Goal: Information Seeking & Learning: Learn about a topic

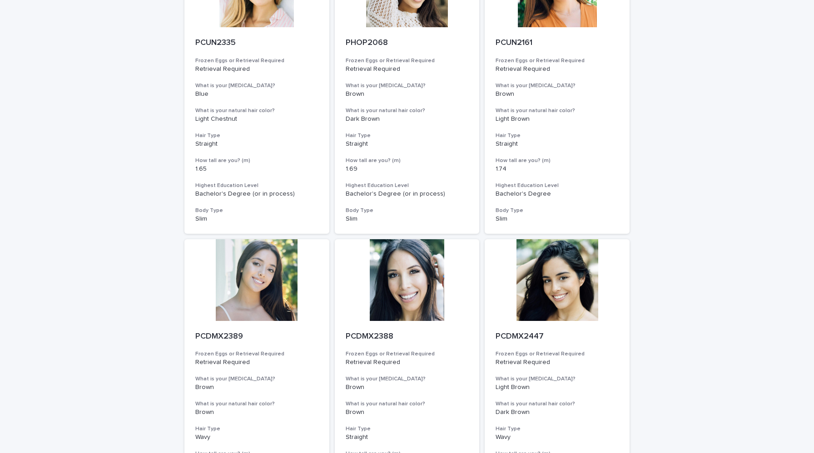
scroll to position [879, 0]
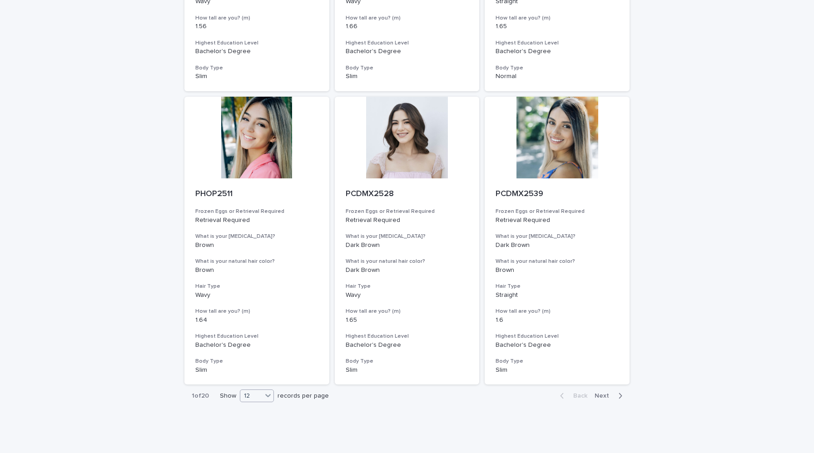
click at [260, 398] on div "12" at bounding box center [251, 397] width 22 height 10
click at [255, 426] on div "36" at bounding box center [257, 430] width 33 height 11
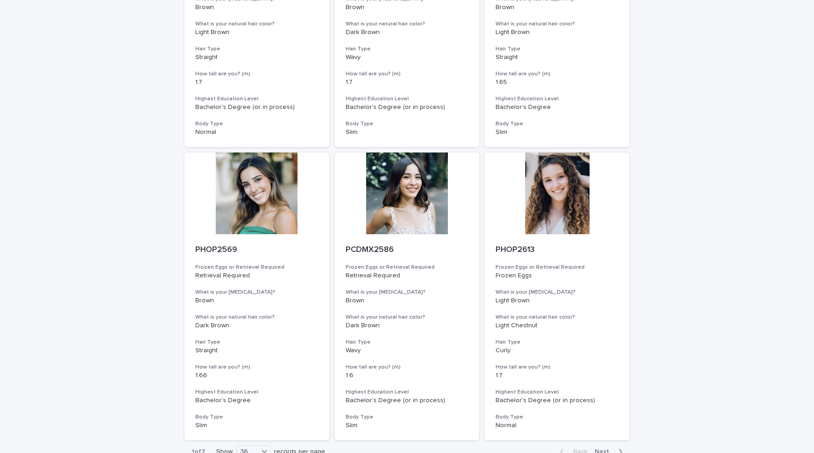
scroll to position [3255, 0]
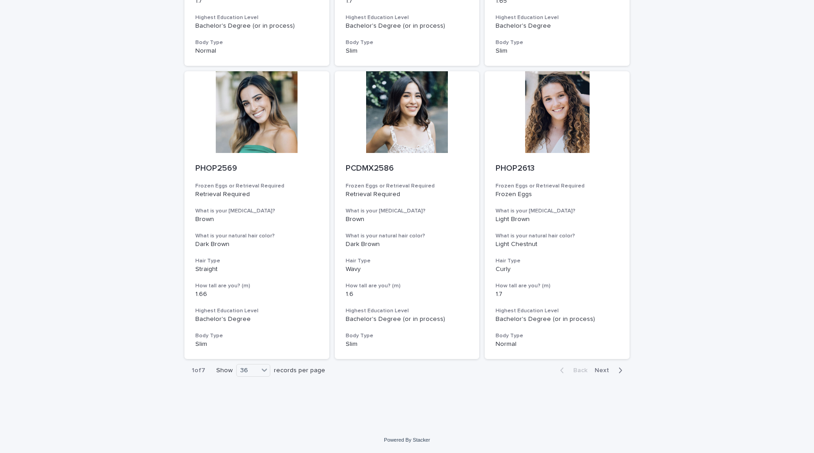
click at [609, 374] on span "Next" at bounding box center [605, 371] width 20 height 6
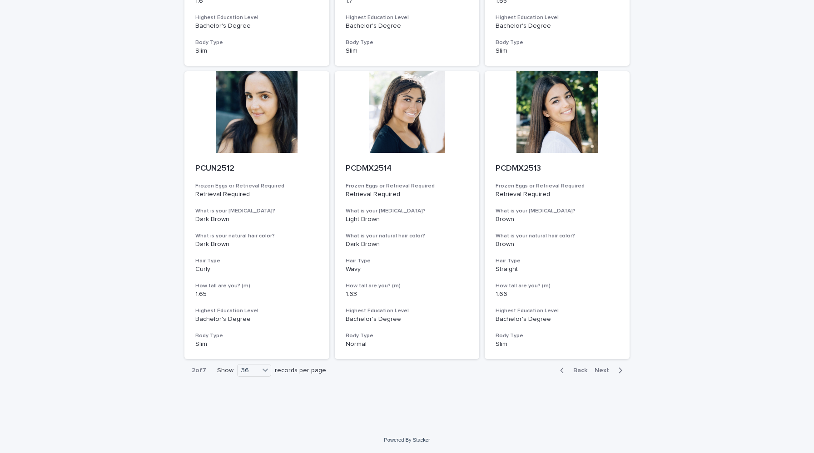
click at [609, 374] on span "Next" at bounding box center [605, 371] width 20 height 6
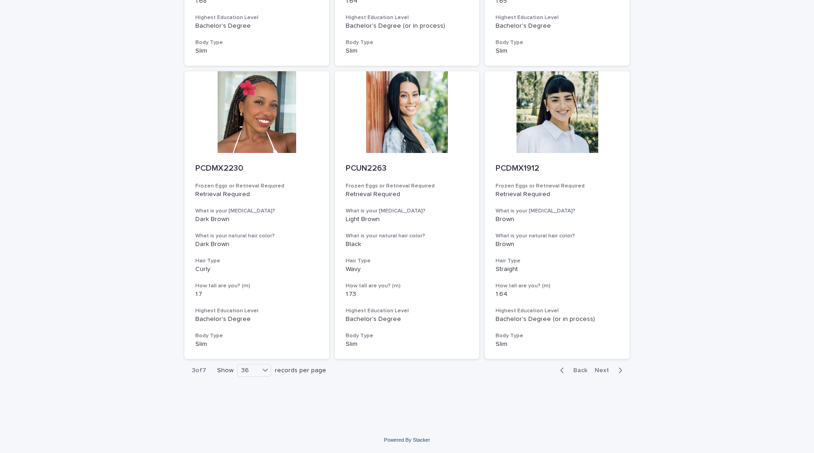
click at [609, 374] on span "Next" at bounding box center [605, 371] width 20 height 6
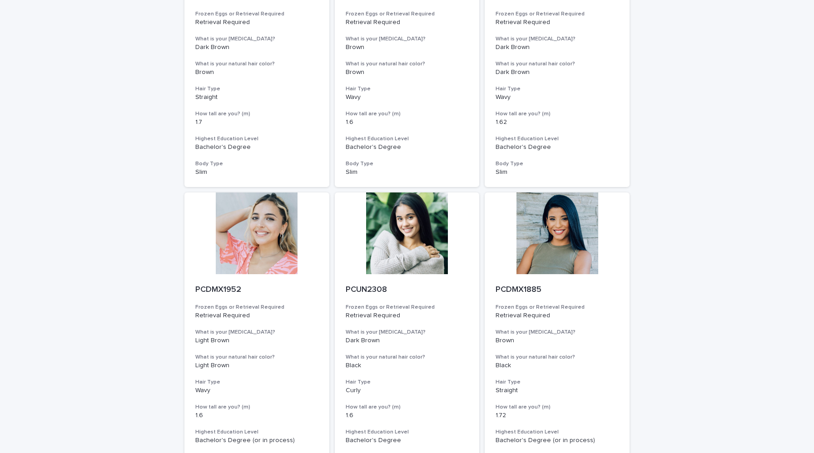
scroll to position [3255, 0]
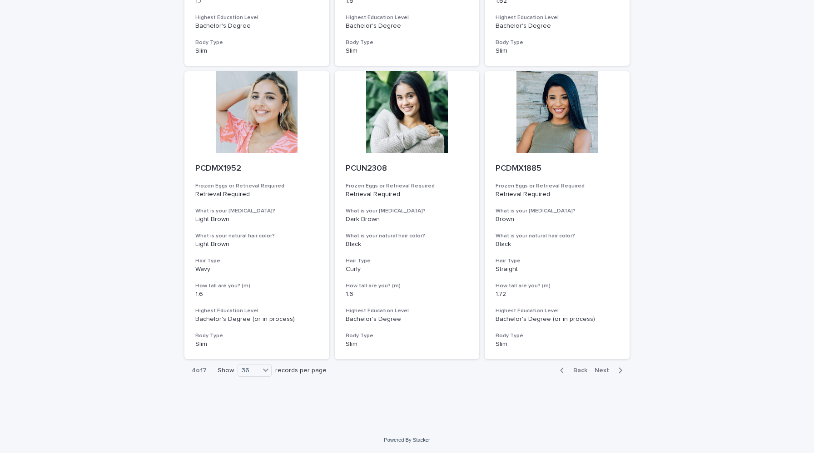
click at [603, 373] on span "Next" at bounding box center [605, 371] width 20 height 6
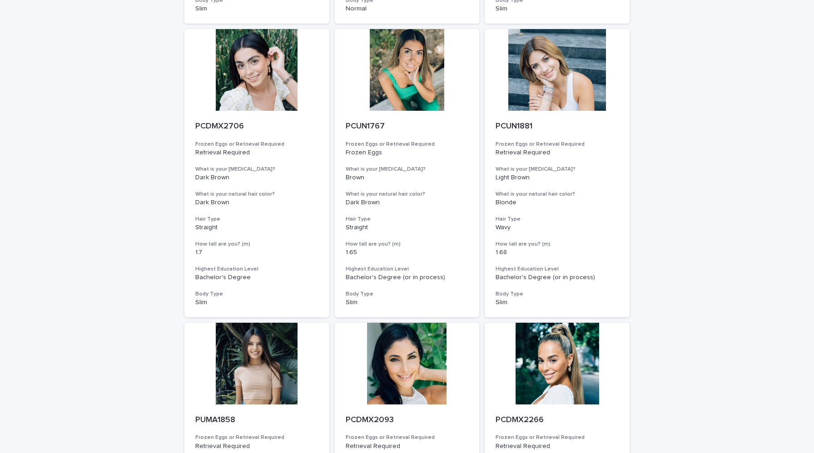
scroll to position [905, 0]
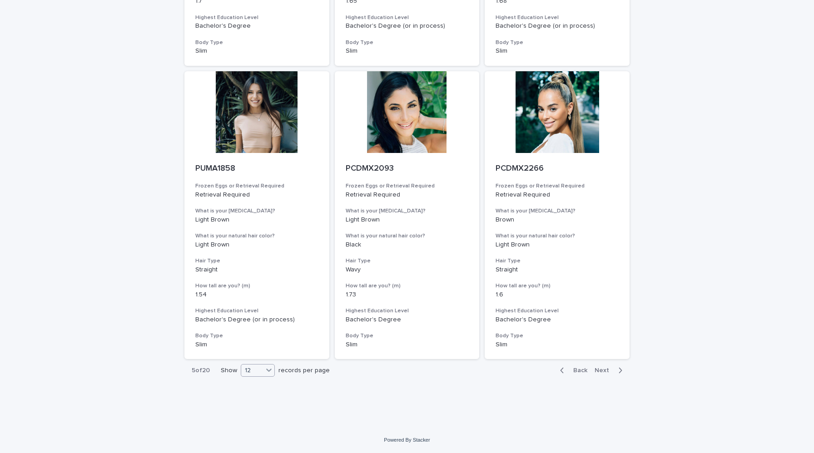
click at [257, 376] on div "12" at bounding box center [258, 370] width 34 height 13
click at [263, 401] on div "36" at bounding box center [259, 404] width 33 height 11
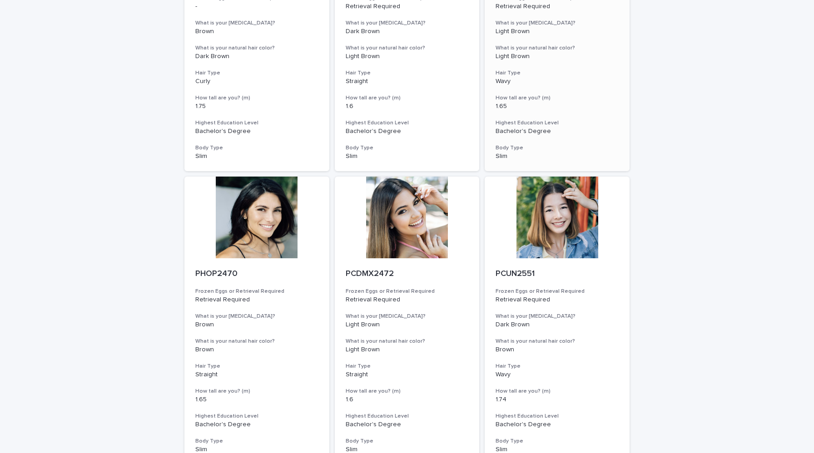
scroll to position [3255, 0]
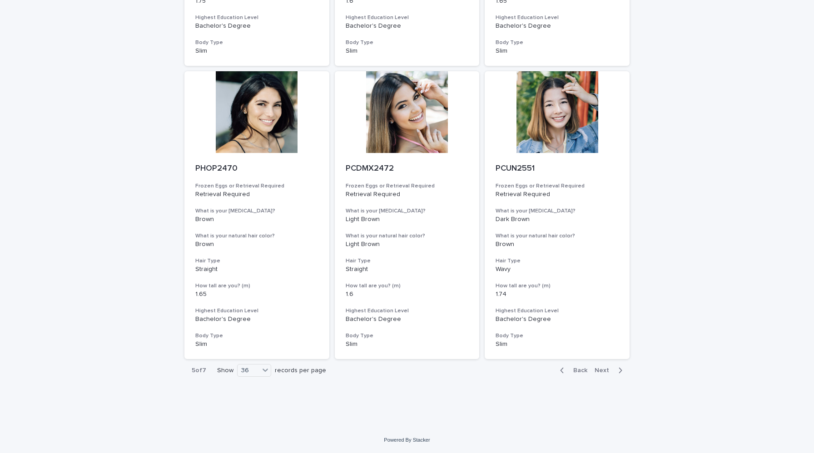
click at [607, 370] on span "Next" at bounding box center [605, 371] width 20 height 6
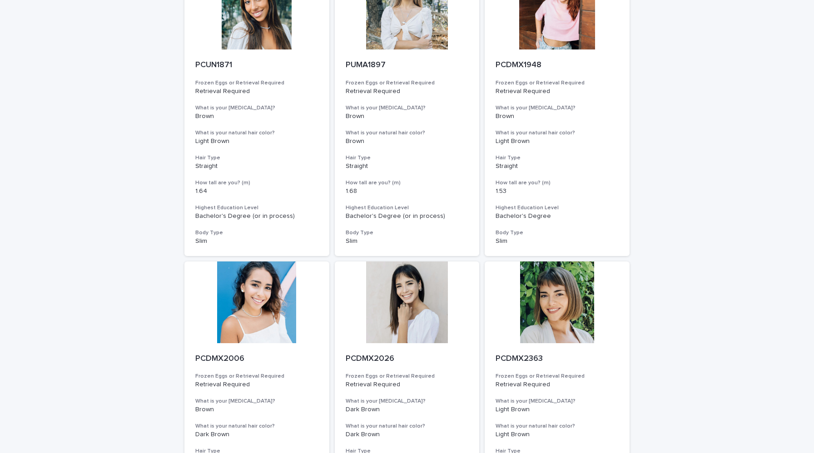
scroll to position [3255, 0]
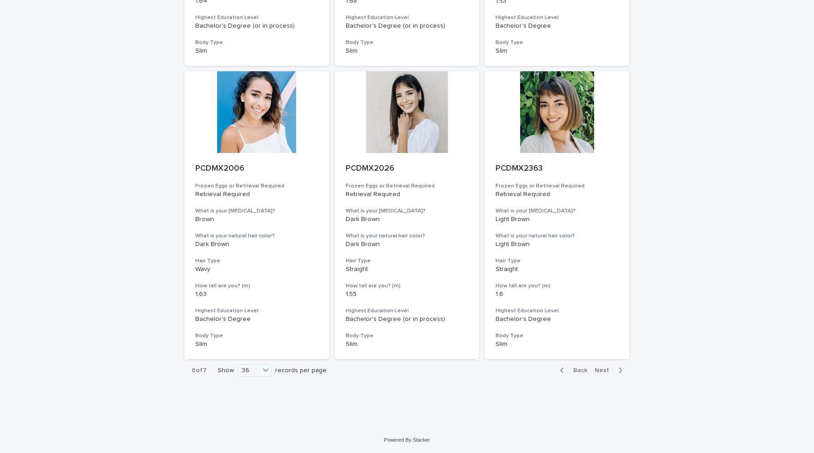
click at [600, 373] on span "Next" at bounding box center [605, 371] width 20 height 6
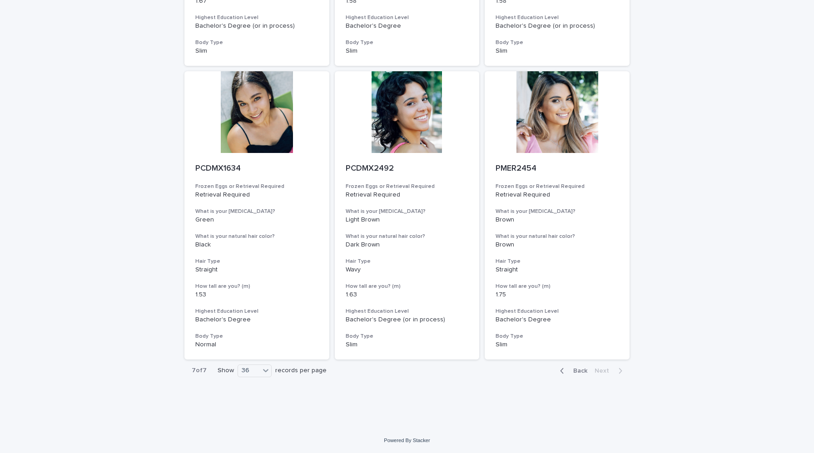
scroll to position [1492, 0]
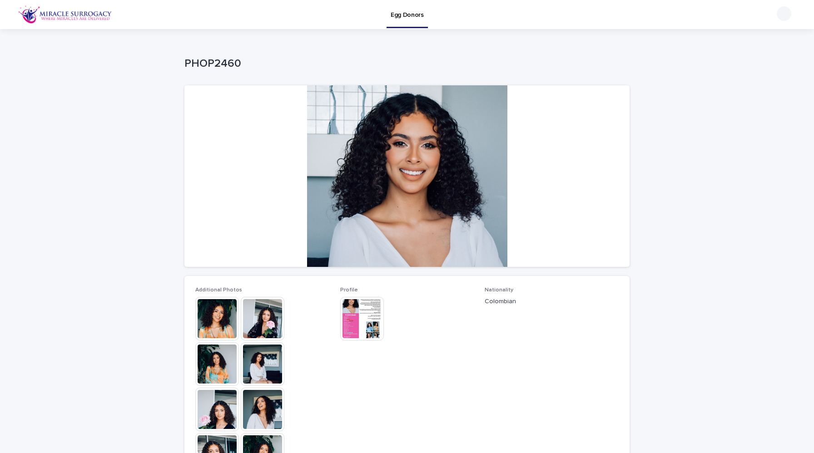
click at [290, 327] on div at bounding box center [262, 410] width 134 height 227
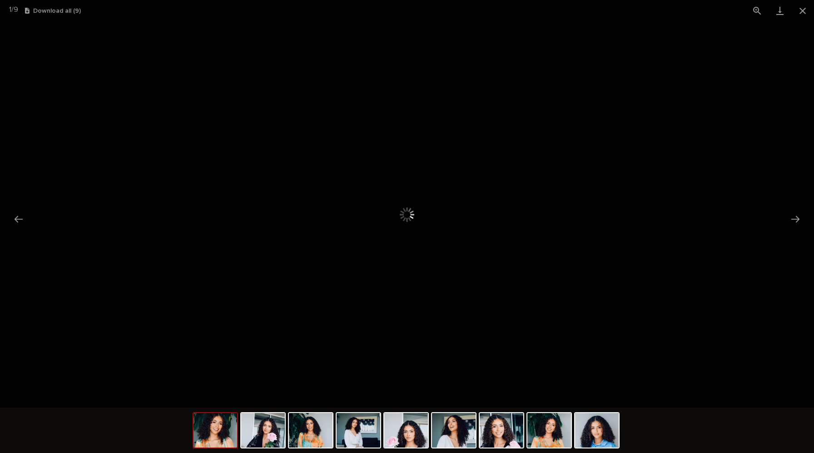
click at [271, 321] on div at bounding box center [407, 214] width 814 height 387
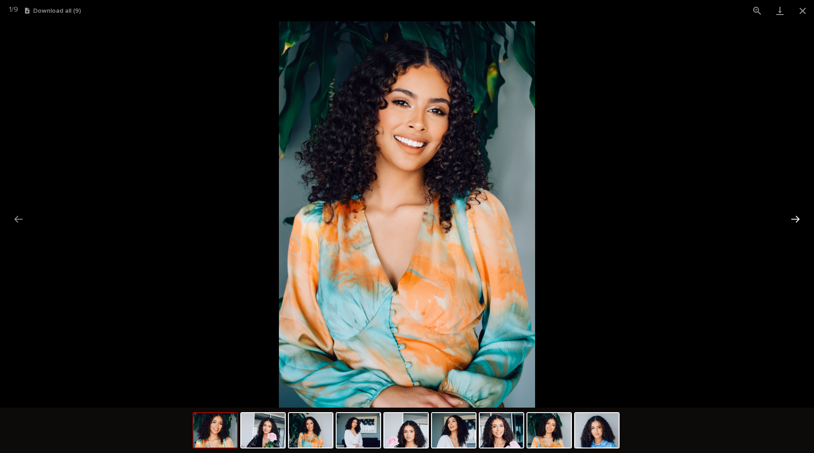
click at [793, 225] on button "Next slide" at bounding box center [795, 219] width 19 height 18
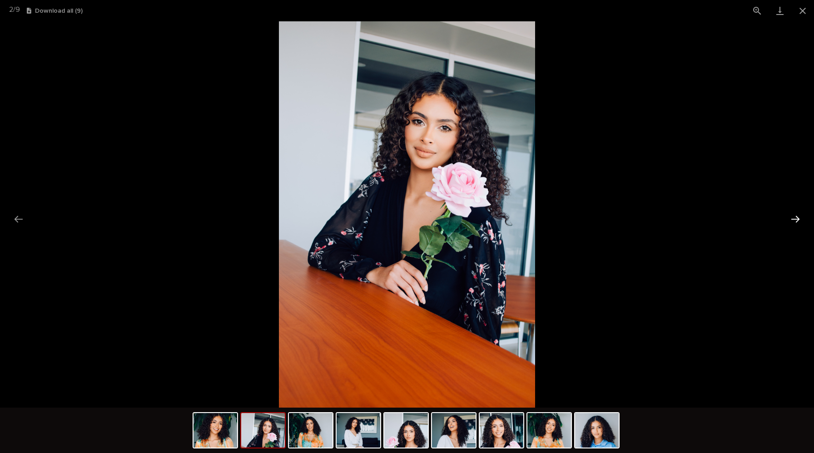
click at [793, 225] on button "Next slide" at bounding box center [795, 219] width 19 height 18
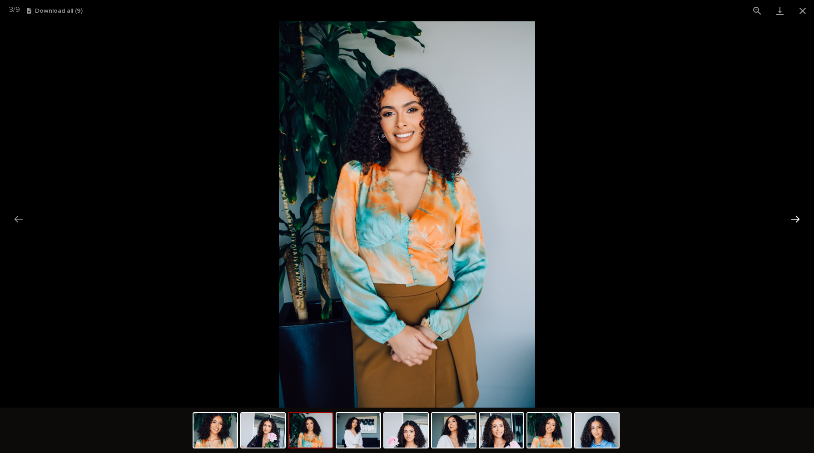
click at [793, 225] on button "Next slide" at bounding box center [795, 219] width 19 height 18
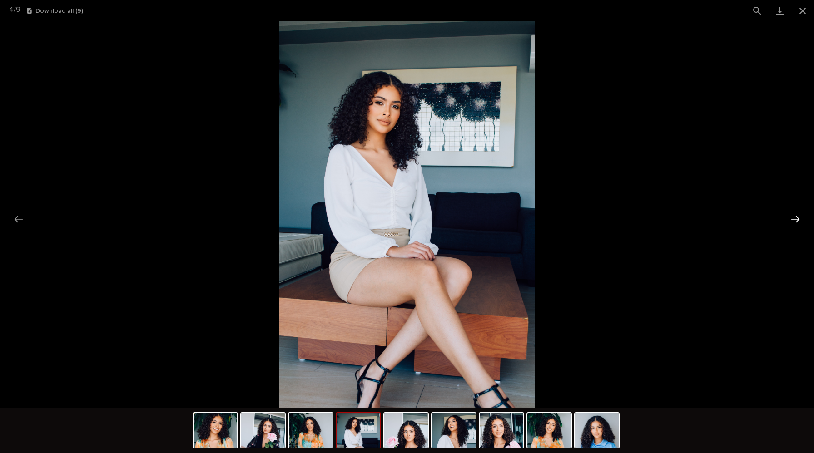
click at [793, 225] on button "Next slide" at bounding box center [795, 219] width 19 height 18
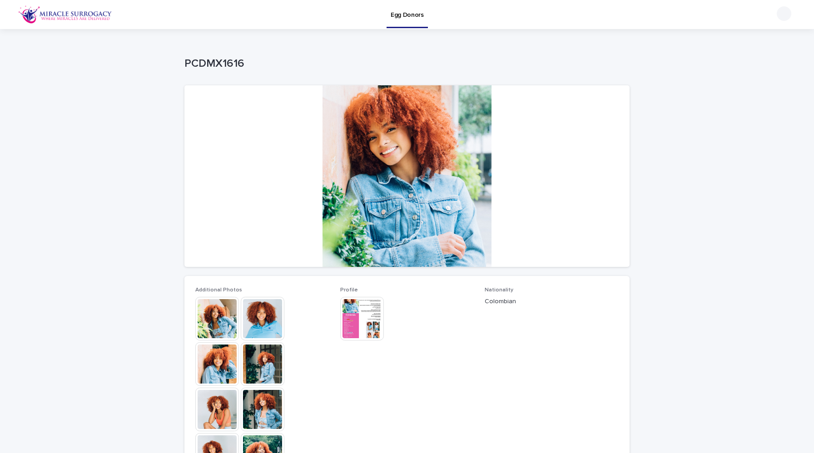
click at [266, 317] on img at bounding box center [263, 319] width 44 height 44
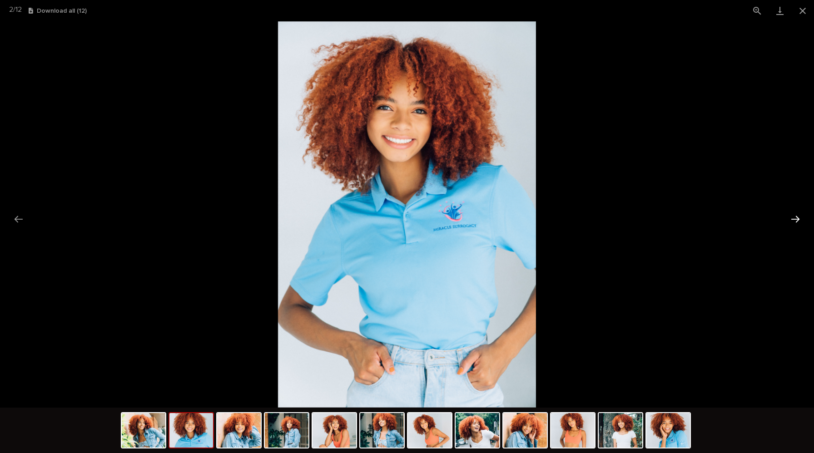
click at [792, 224] on button "Next slide" at bounding box center [795, 219] width 19 height 18
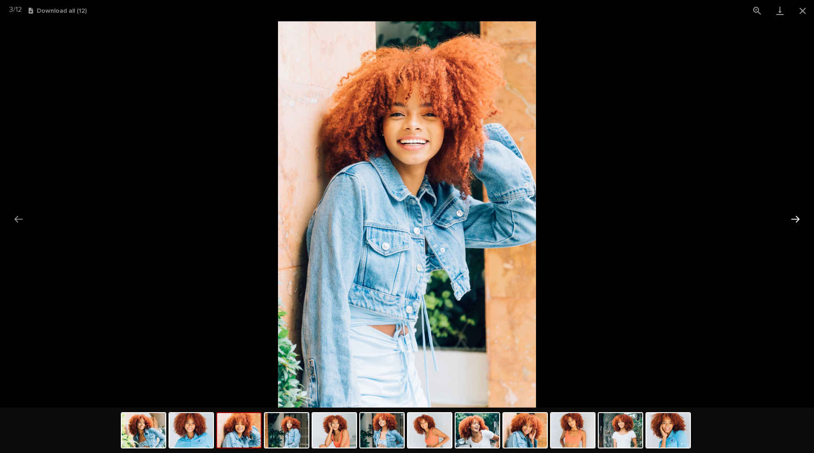
click at [792, 224] on button "Next slide" at bounding box center [795, 219] width 19 height 18
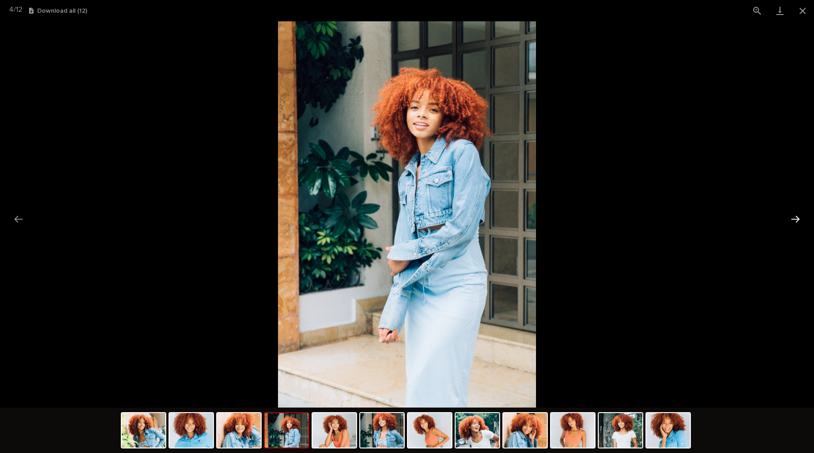
click at [792, 224] on button "Next slide" at bounding box center [795, 219] width 19 height 18
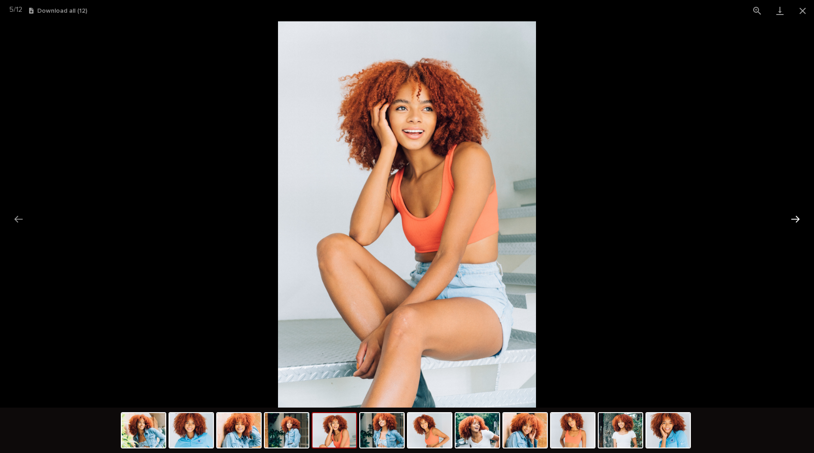
click at [792, 224] on button "Next slide" at bounding box center [795, 219] width 19 height 18
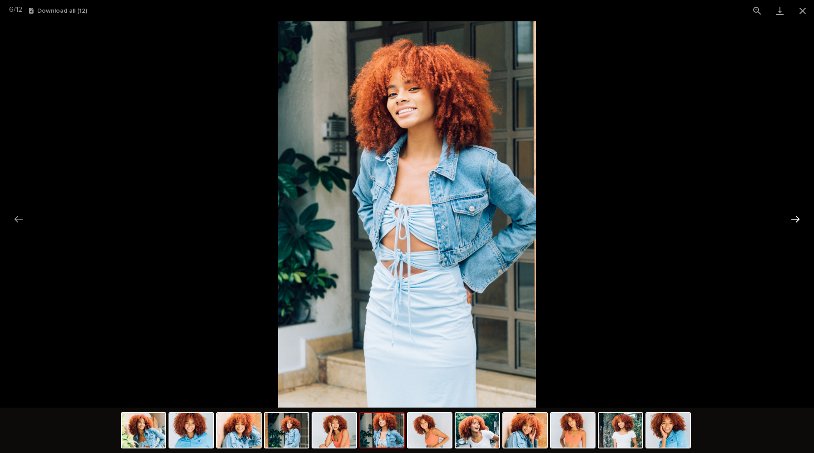
click at [792, 224] on button "Next slide" at bounding box center [795, 219] width 19 height 18
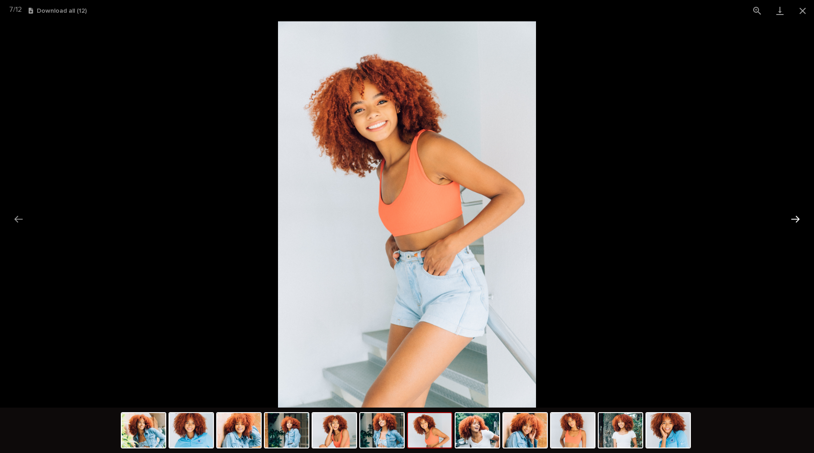
click at [792, 224] on button "Next slide" at bounding box center [795, 219] width 19 height 18
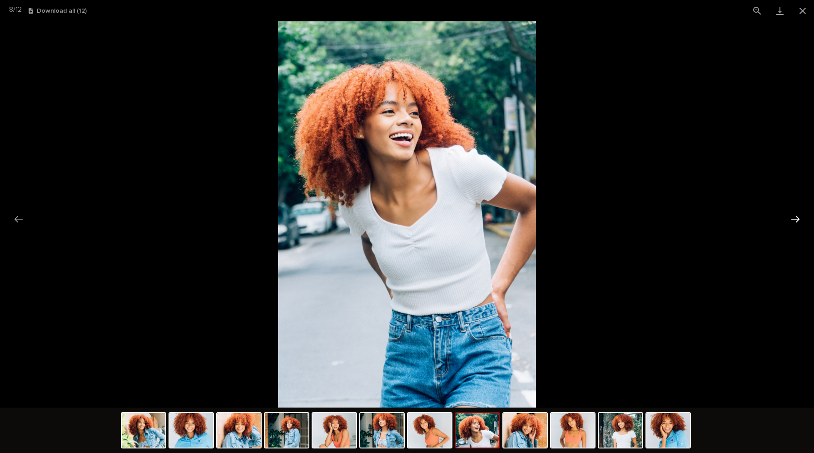
click at [792, 224] on button "Next slide" at bounding box center [795, 219] width 19 height 18
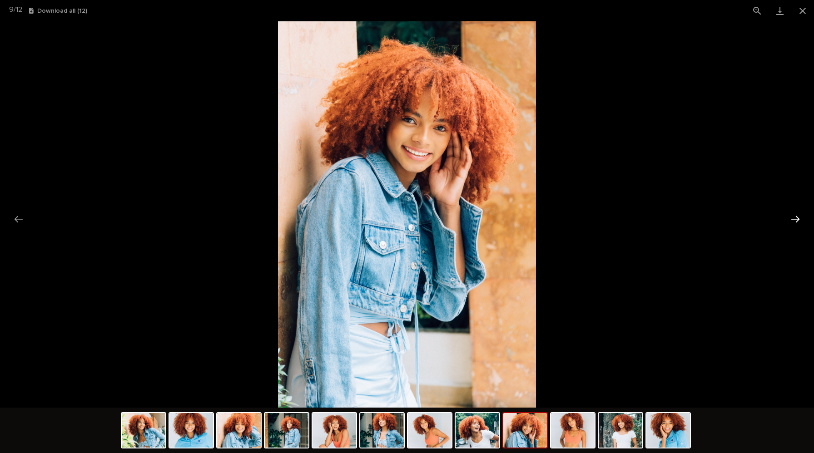
click at [792, 224] on button "Next slide" at bounding box center [795, 219] width 19 height 18
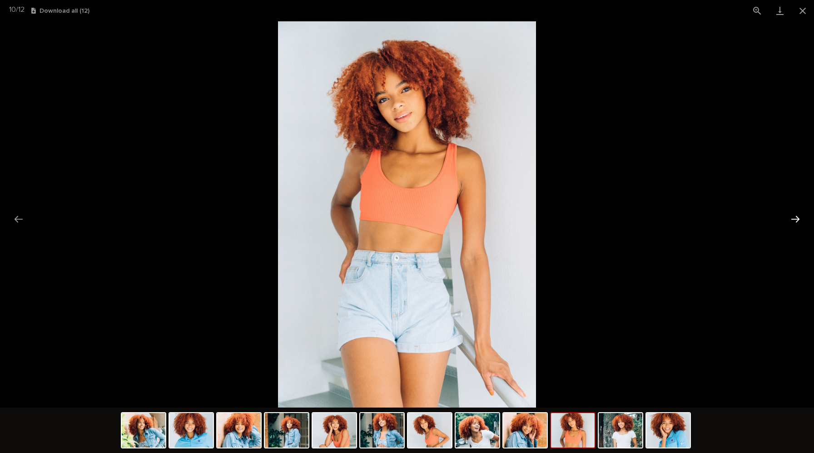
click at [793, 221] on button "Next slide" at bounding box center [795, 219] width 19 height 18
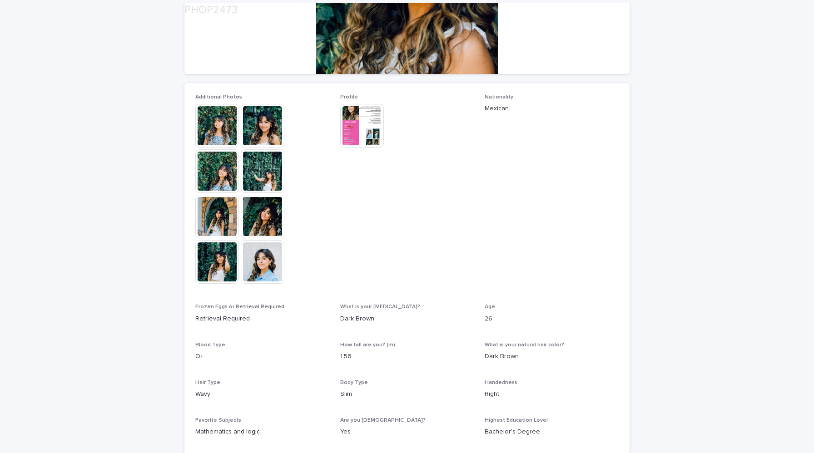
scroll to position [194, 0]
